Goal: Navigation & Orientation: Find specific page/section

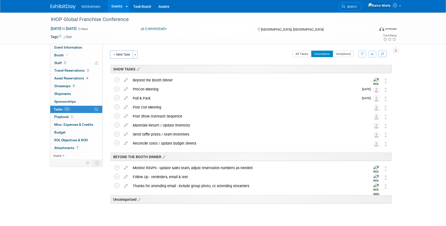
click at [108, 6] on link "Events" at bounding box center [117, 6] width 18 height 13
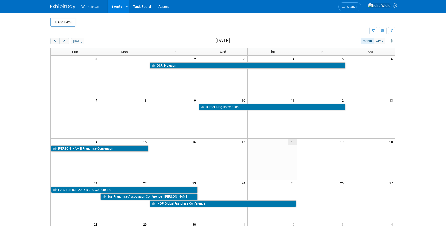
click at [87, 5] on span "Workstream" at bounding box center [91, 7] width 19 height 4
click at [67, 7] on img at bounding box center [63, 6] width 25 height 5
